Goal: Check status: Check status

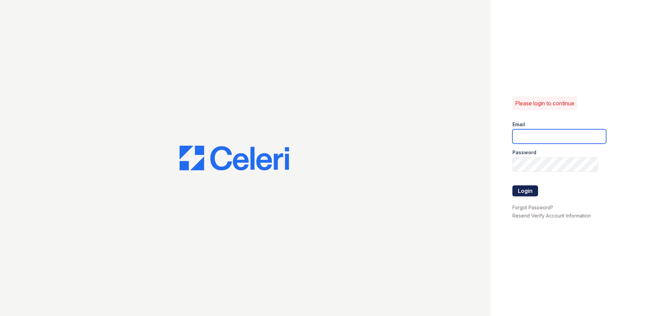
type input "[EMAIL_ADDRESS][DOMAIN_NAME]"
click at [529, 189] on button "Login" at bounding box center [525, 190] width 26 height 11
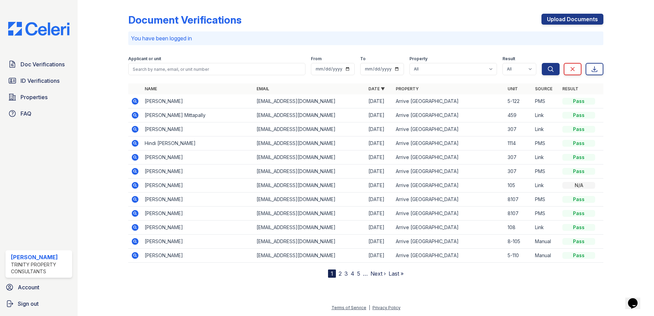
click at [133, 102] on icon at bounding box center [135, 101] width 7 height 7
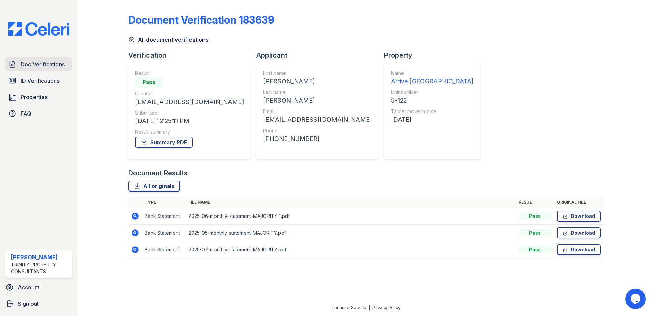
click at [33, 67] on span "Doc Verifications" at bounding box center [43, 64] width 44 height 8
